Goal: Information Seeking & Learning: Check status

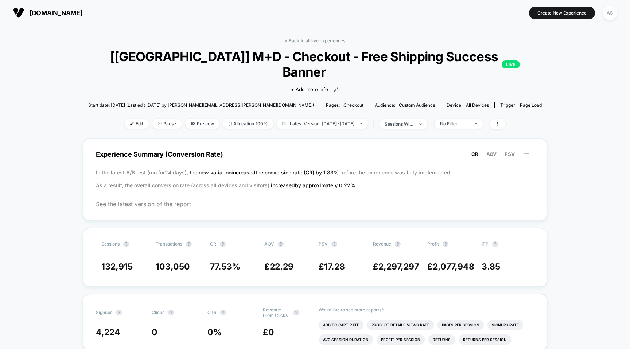
click at [86, 6] on section "[DOMAIN_NAME]" at bounding box center [110, 13] width 199 height 18
click at [82, 11] on span "[DOMAIN_NAME]" at bounding box center [56, 13] width 53 height 8
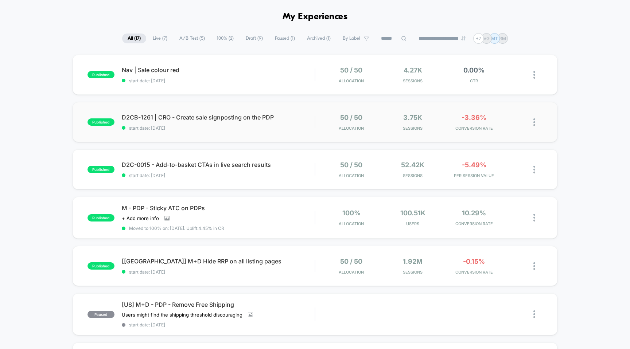
scroll to position [27, 0]
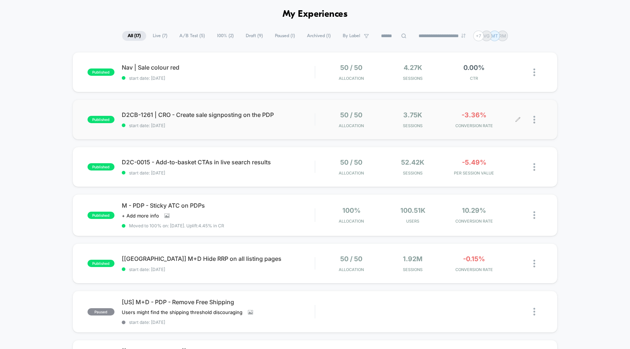
click at [316, 113] on div "50 / 50 Allocation 3.75k Sessions -3.36% CONVERSION RATE" at bounding box center [428, 119] width 227 height 17
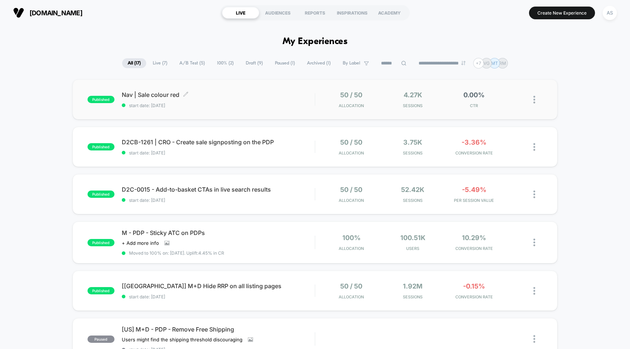
click at [314, 107] on span "start date: [DATE]" at bounding box center [218, 105] width 193 height 5
